Goal: Task Accomplishment & Management: Manage account settings

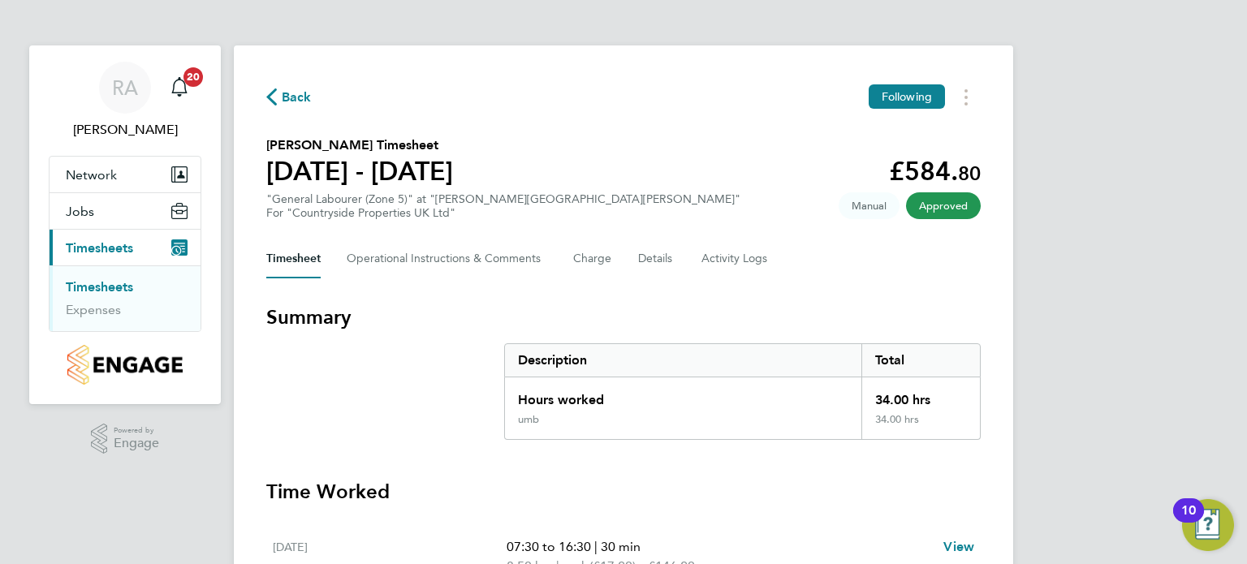
click at [106, 247] on span "Timesheets" at bounding box center [99, 247] width 67 height 15
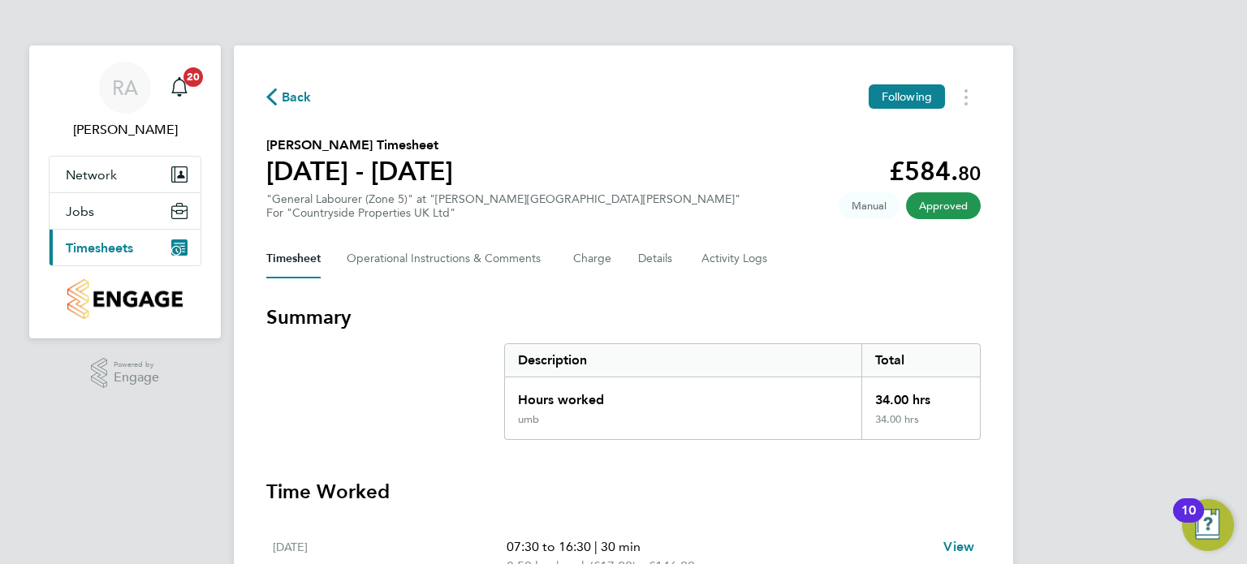
click at [106, 247] on span "Timesheets" at bounding box center [99, 247] width 67 height 15
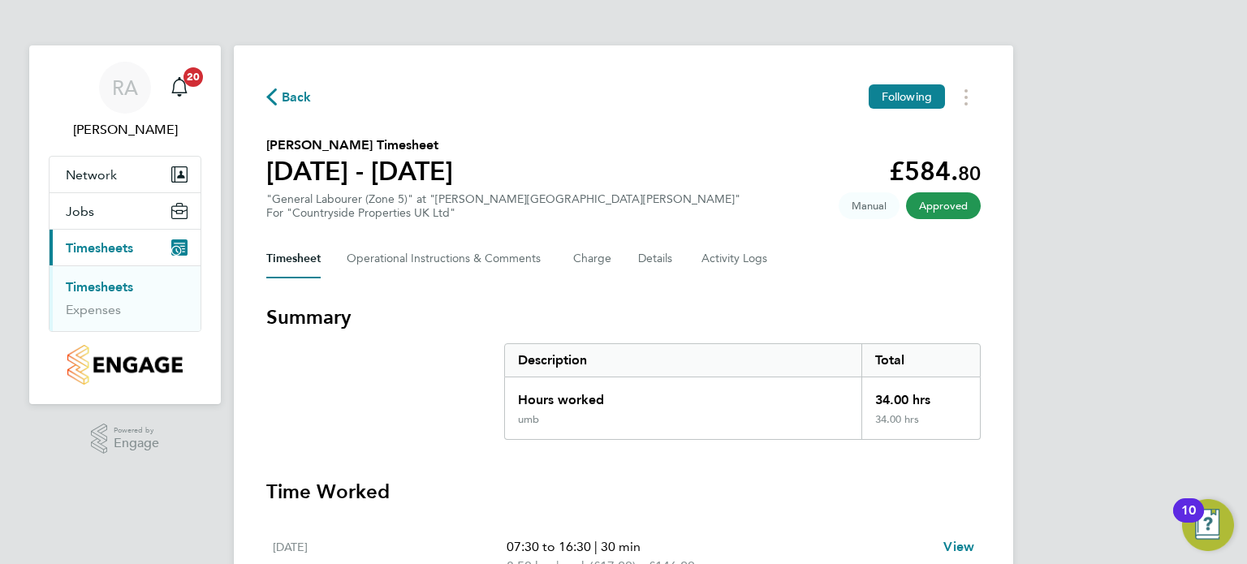
click at [123, 287] on link "Timesheets" at bounding box center [99, 286] width 67 height 15
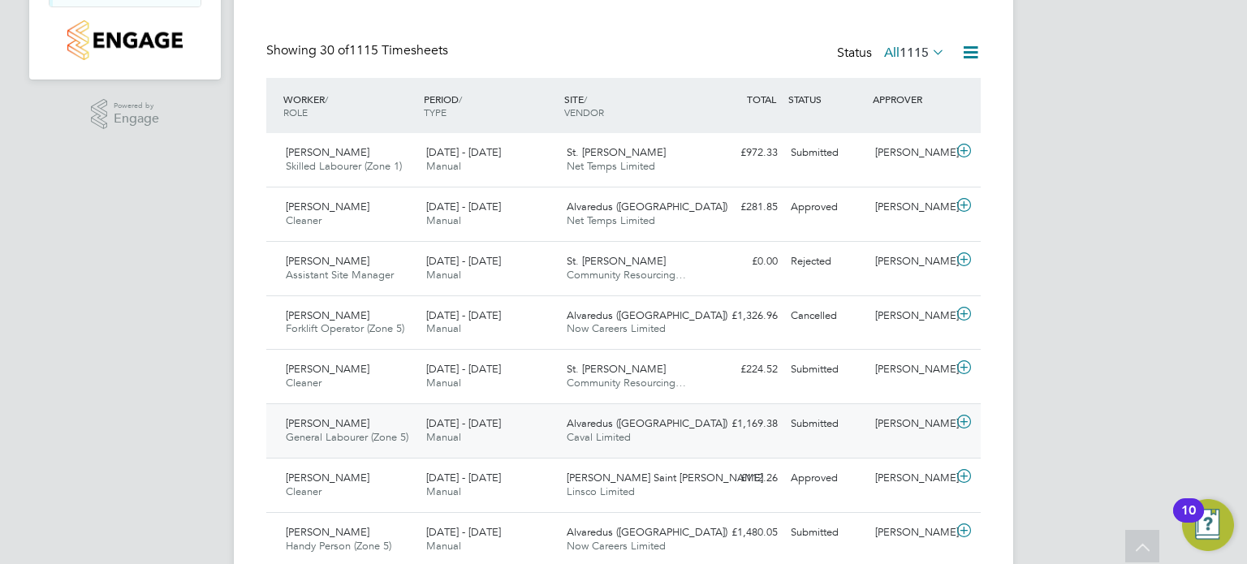
click at [361, 429] on span "[PERSON_NAME]" at bounding box center [328, 423] width 84 height 14
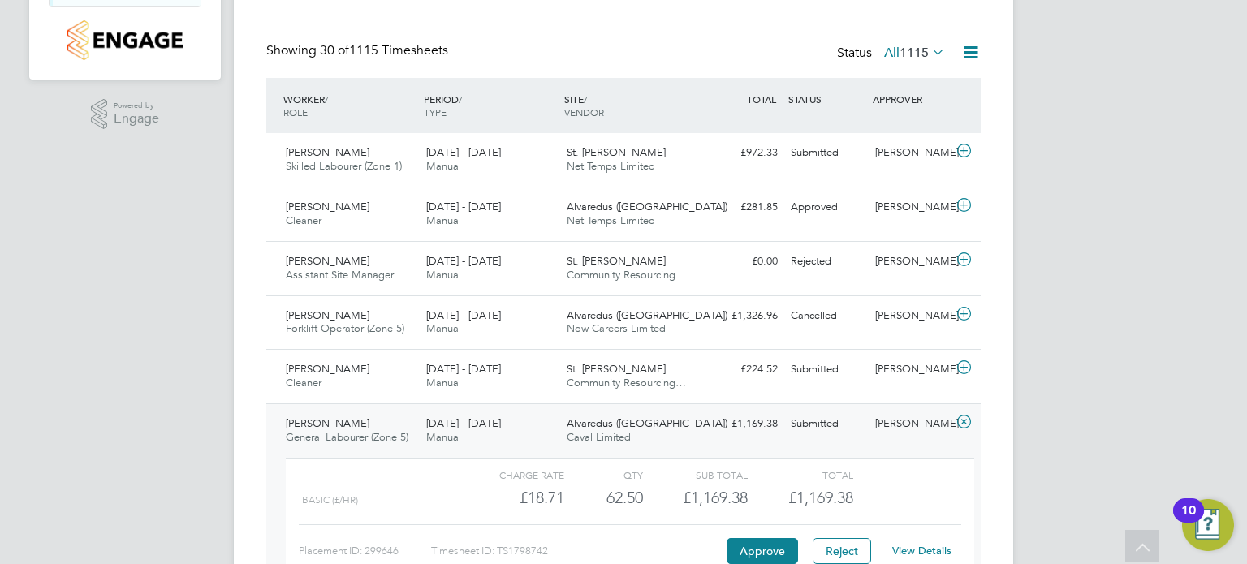
click at [903, 546] on link "View Details" at bounding box center [921, 551] width 59 height 14
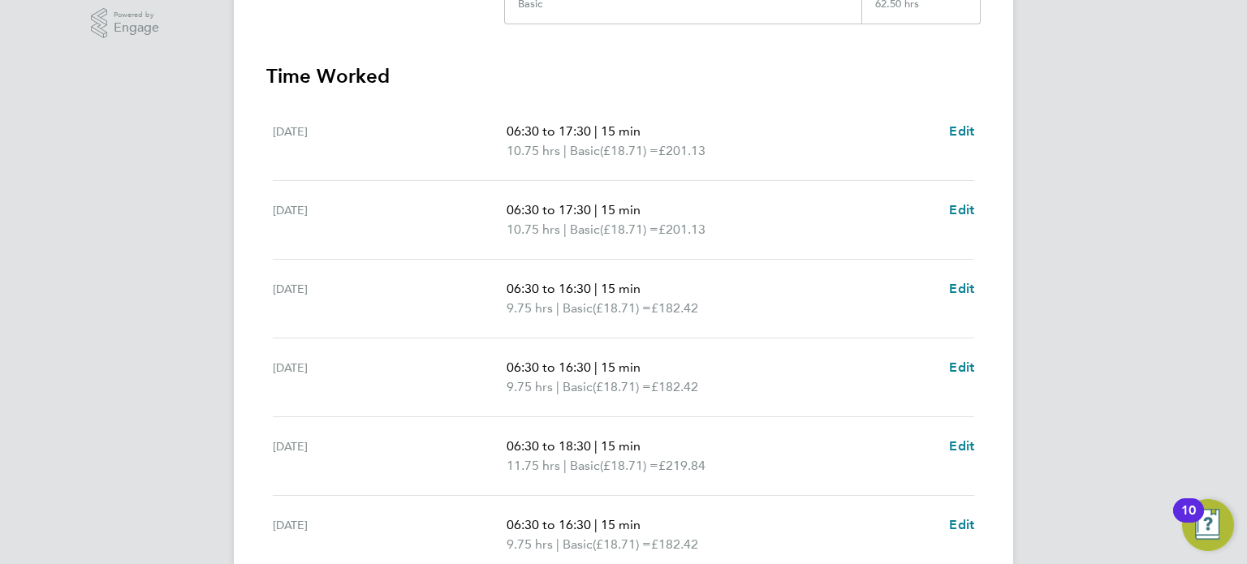
scroll to position [464, 0]
